Goal: Transaction & Acquisition: Purchase product/service

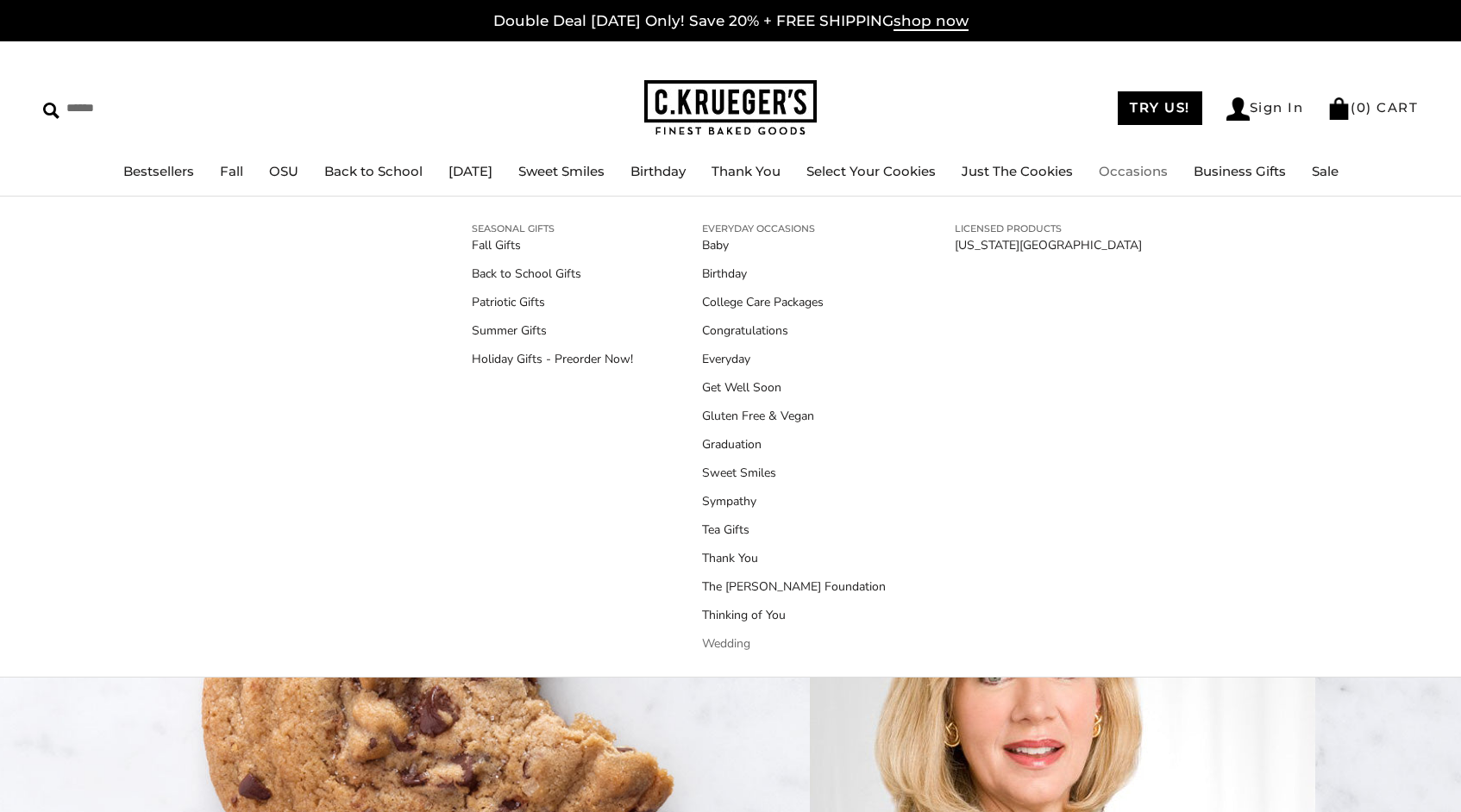
click at [732, 645] on link "Wedding" at bounding box center [794, 643] width 184 height 18
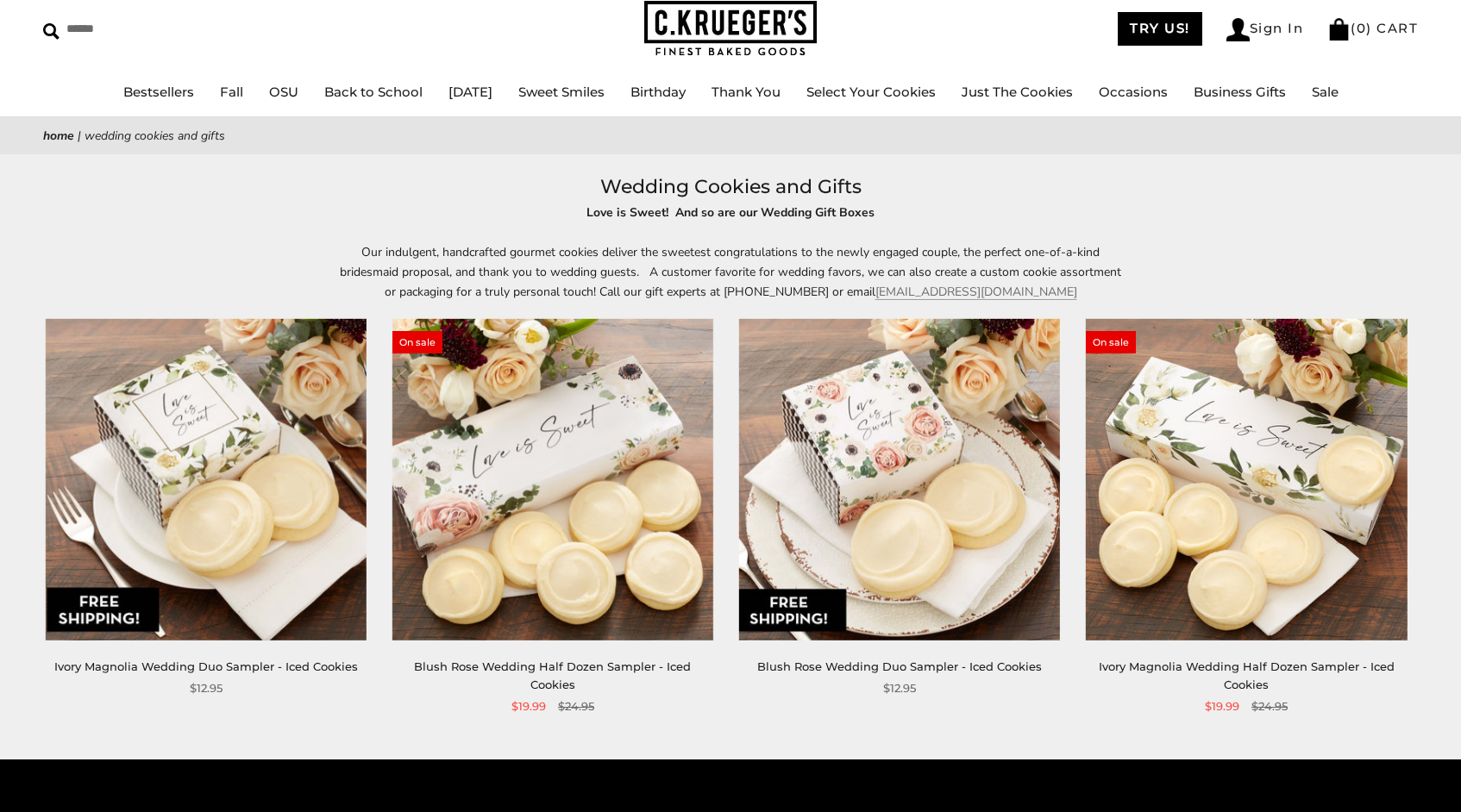
scroll to position [79, 0]
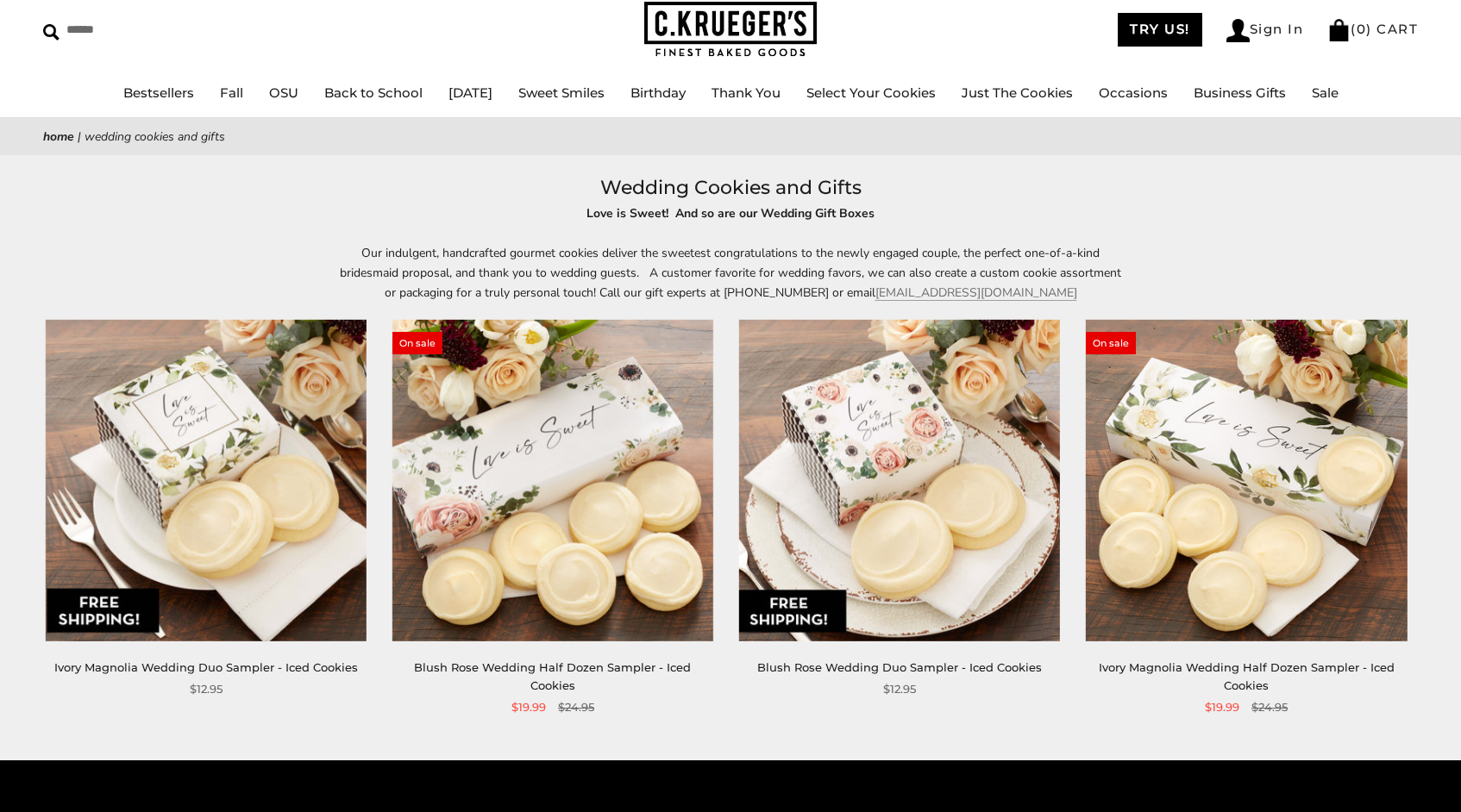
click at [525, 664] on link "Blush Rose Wedding Half Dozen Sampler - Iced Cookies" at bounding box center [552, 676] width 277 height 32
